Goal: Information Seeking & Learning: Learn about a topic

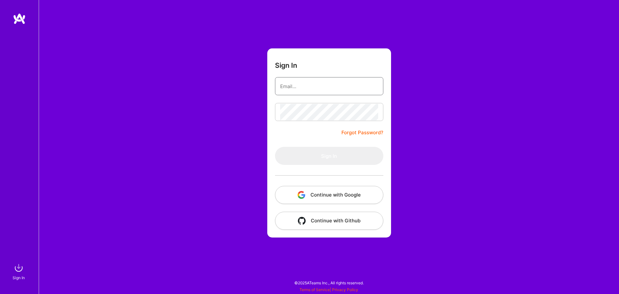
type input "[PERSON_NAME][EMAIL_ADDRESS][PERSON_NAME][DOMAIN_NAME]"
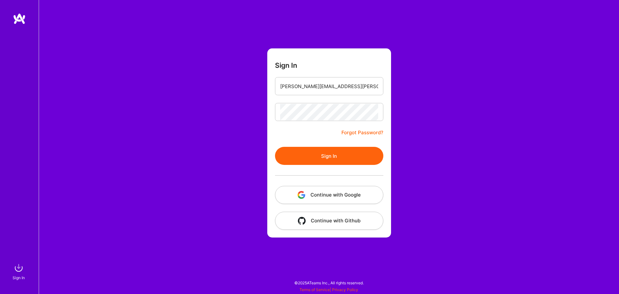
click at [337, 155] on button "Sign In" at bounding box center [329, 156] width 108 height 18
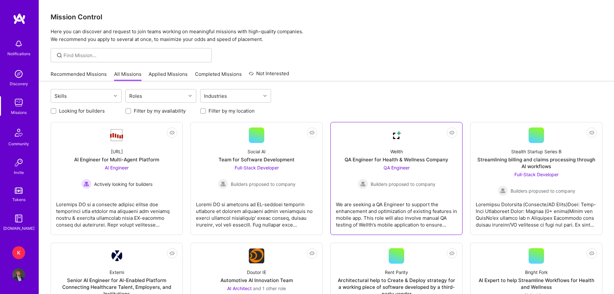
click at [373, 167] on div "QA Engineer Builders proposed to company" at bounding box center [397, 176] width 78 height 25
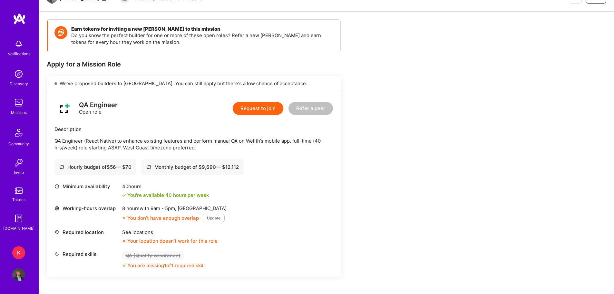
scroll to position [129, 0]
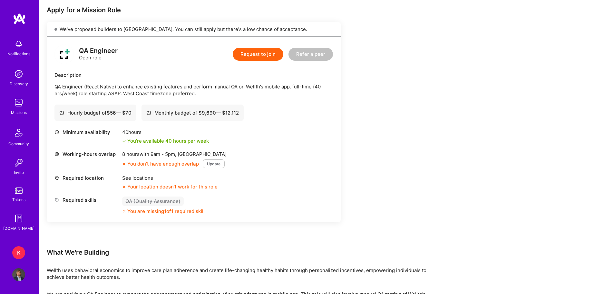
click at [17, 250] on div "K" at bounding box center [18, 252] width 13 height 13
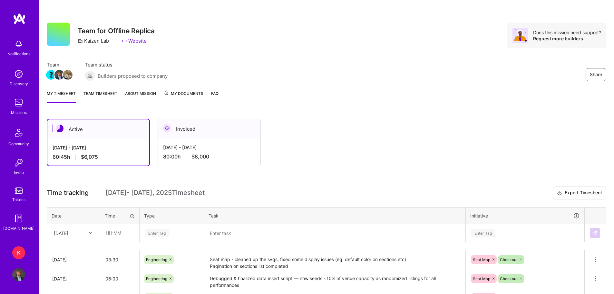
click at [180, 93] on span "My Documents" at bounding box center [184, 93] width 40 height 7
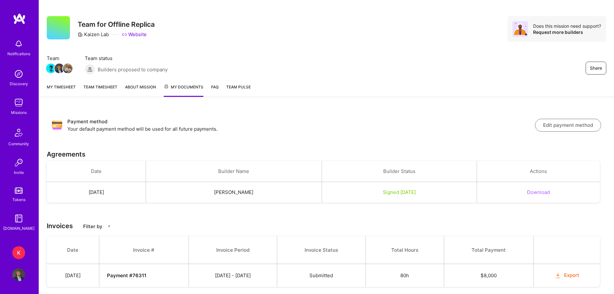
scroll to position [21, 0]
